Goal: Information Seeking & Learning: Learn about a topic

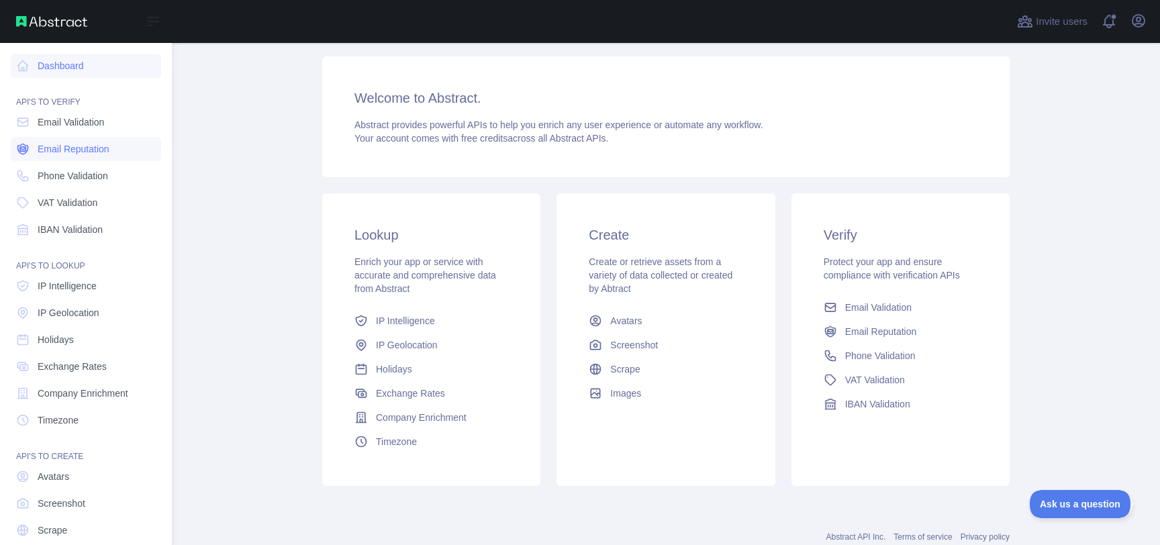
scroll to position [46, 0]
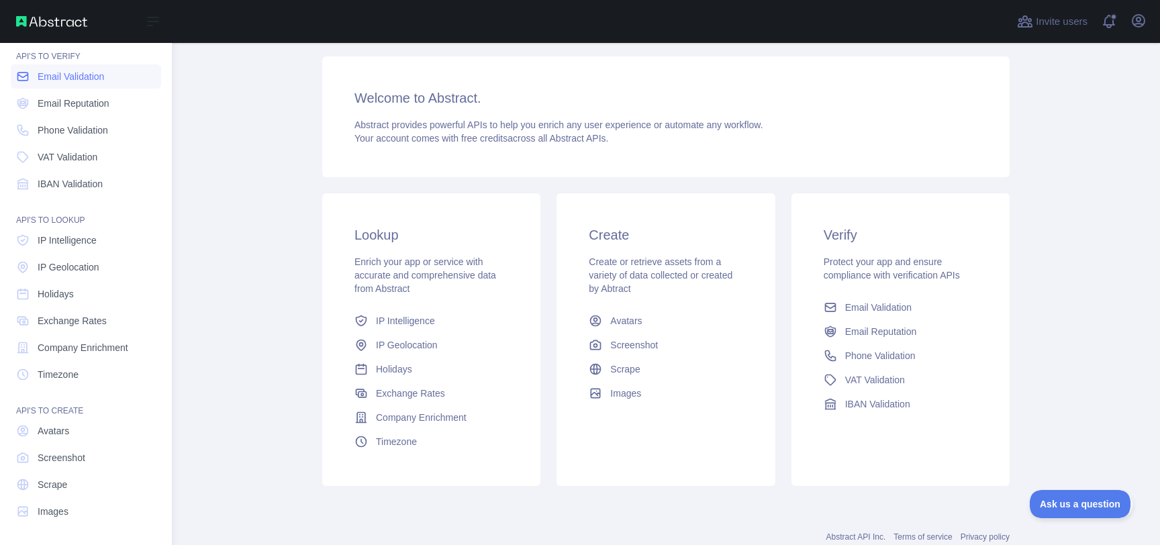
click at [76, 78] on span "Email Validation" at bounding box center [71, 76] width 66 height 13
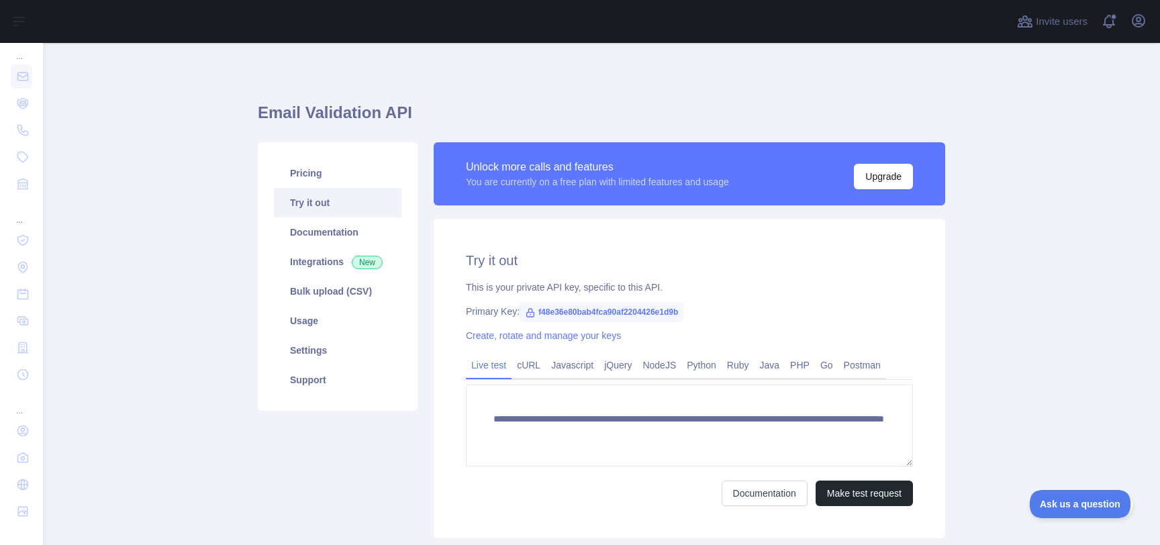
click at [785, 365] on link "PHP" at bounding box center [800, 364] width 30 height 21
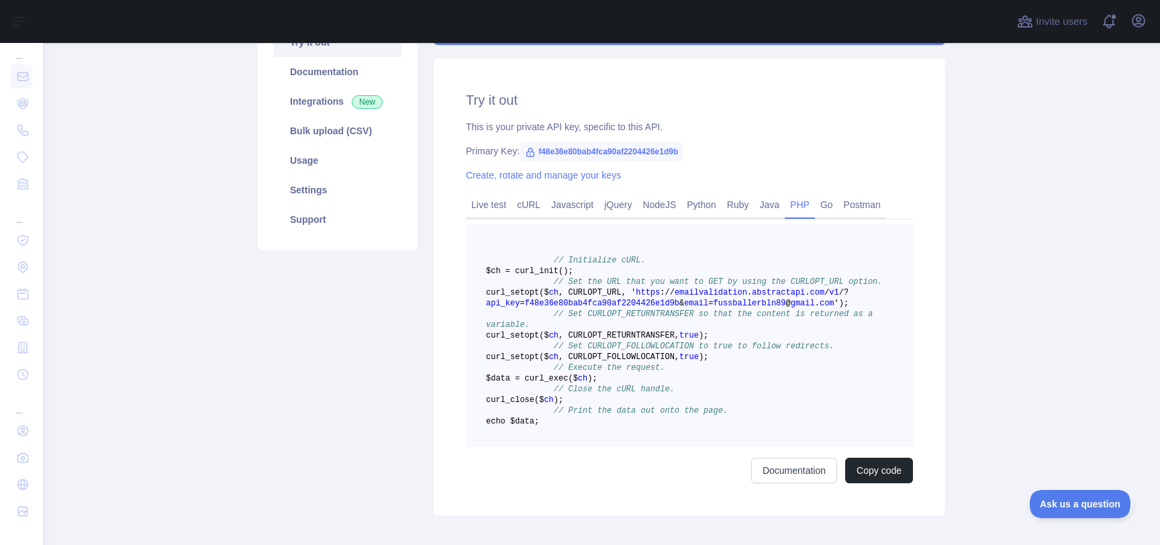
scroll to position [45, 0]
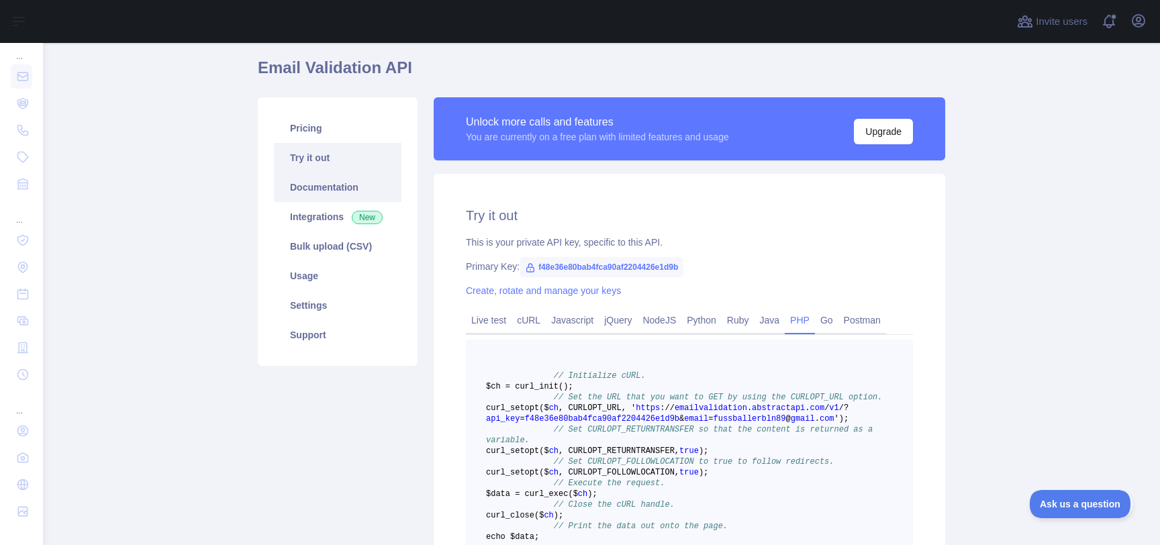
click at [327, 183] on link "Documentation" at bounding box center [338, 188] width 128 height 30
click at [299, 124] on link "Pricing" at bounding box center [338, 128] width 128 height 30
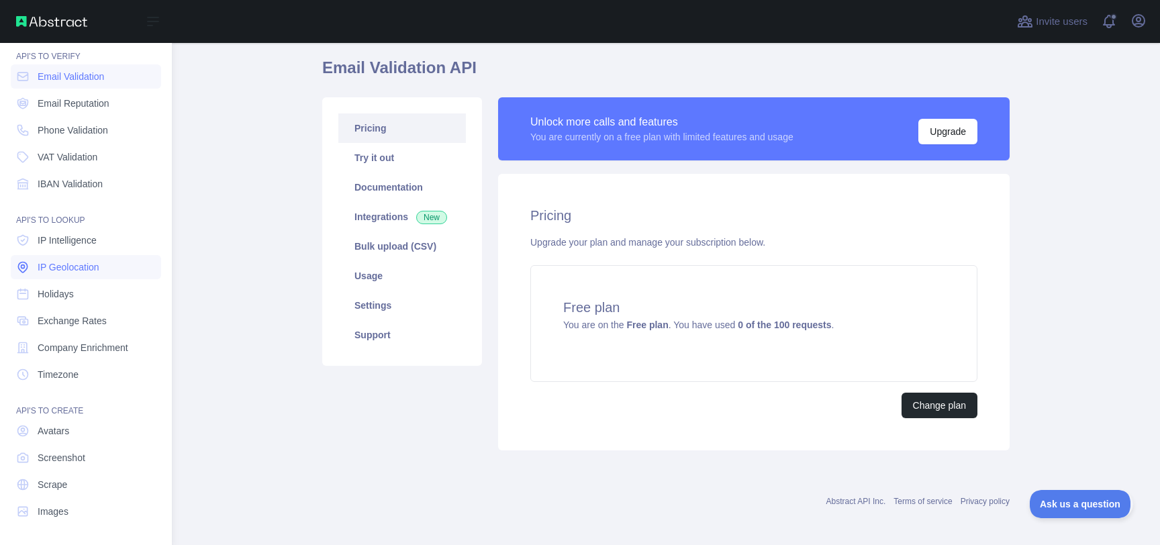
click at [60, 268] on span "IP Geolocation" at bounding box center [69, 266] width 62 height 13
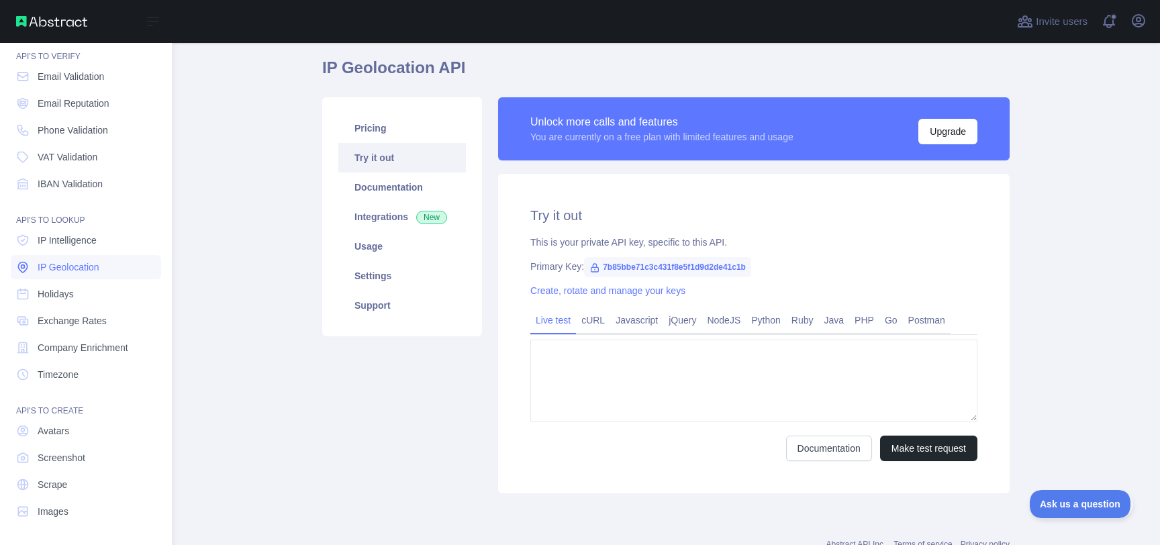
type textarea "**********"
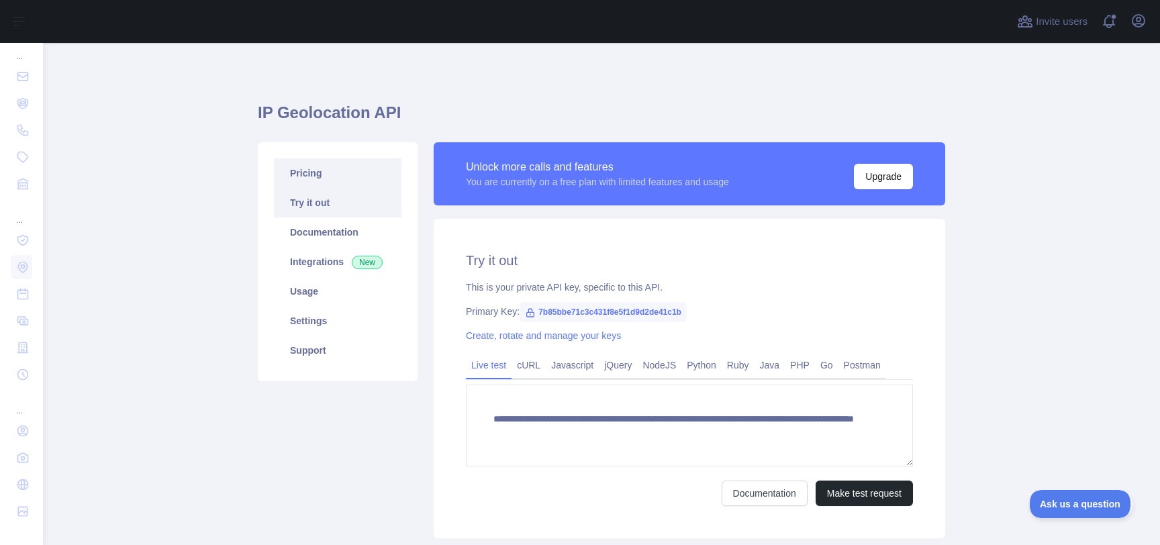
click at [301, 173] on link "Pricing" at bounding box center [338, 173] width 128 height 30
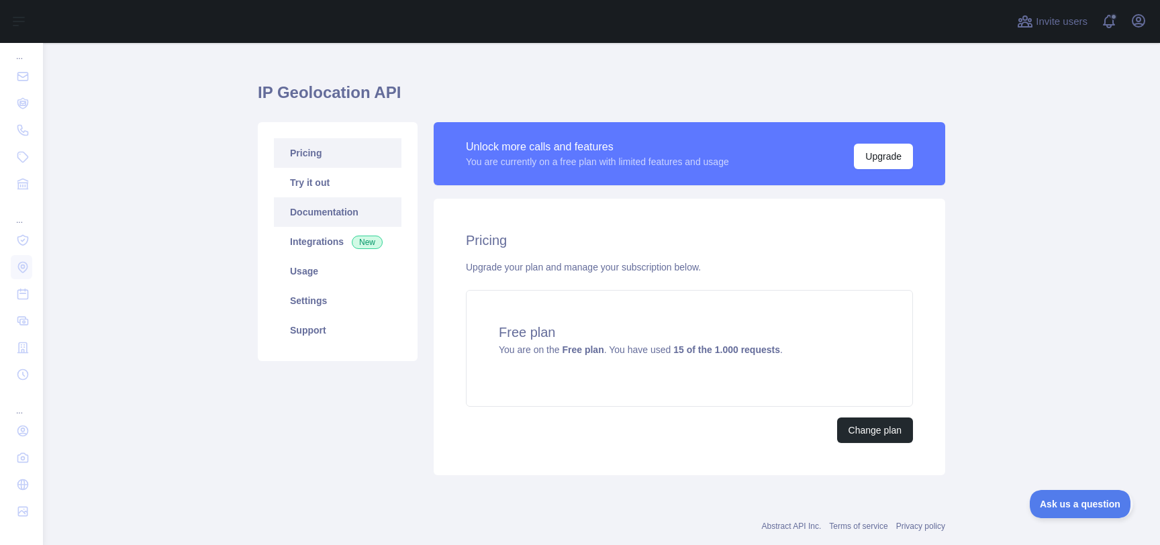
scroll to position [49, 0]
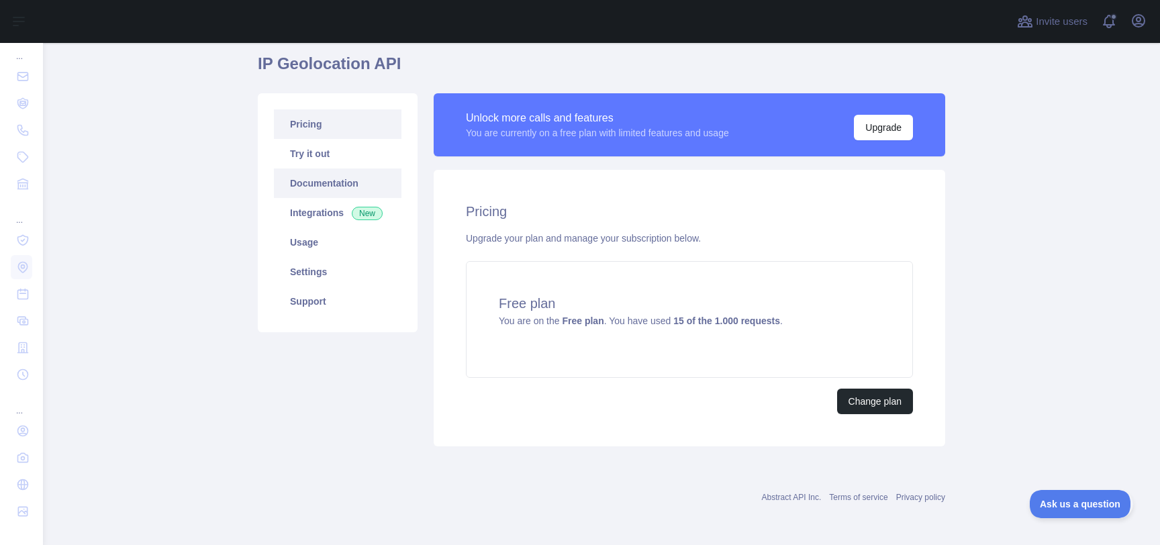
click at [312, 187] on link "Documentation" at bounding box center [338, 184] width 128 height 30
